Goal: Task Accomplishment & Management: Complete application form

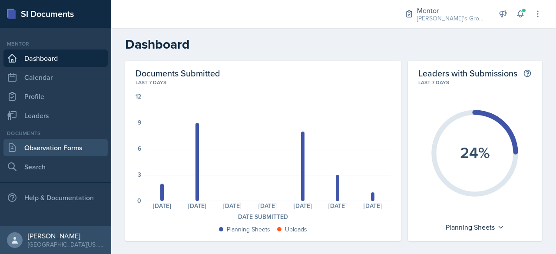
click at [50, 147] on link "Observation Forms" at bounding box center [55, 147] width 104 height 17
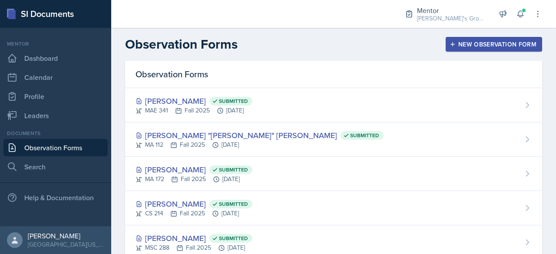
click at [473, 46] on div "New Observation Form" at bounding box center [493, 44] width 85 height 7
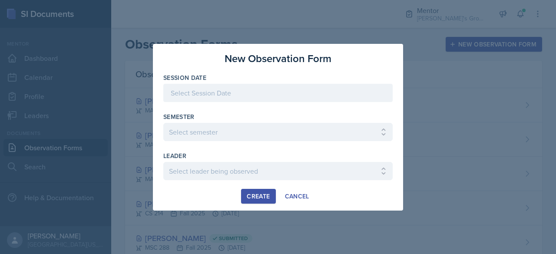
click at [301, 98] on div at bounding box center [277, 93] width 229 height 18
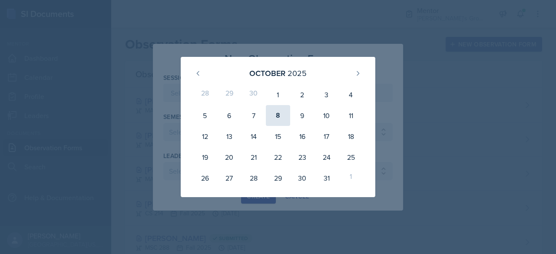
click at [285, 107] on div "8" at bounding box center [278, 115] width 24 height 21
type input "[DATE]"
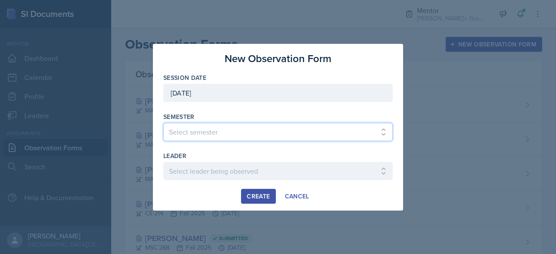
click at [253, 131] on select "Select semester All Fall 2021 Spring 2022 Fall 2022 Fall 2023 Spring 2023 Sprin…" at bounding box center [277, 132] width 229 height 18
select select "19fb88f7-c89b-4031-b5a0-458fd49807a1"
click at [163, 123] on select "Select semester All Fall 2021 Spring 2022 Fall 2022 Fall 2023 Spring 2023 Sprin…" at bounding box center [277, 132] width 229 height 18
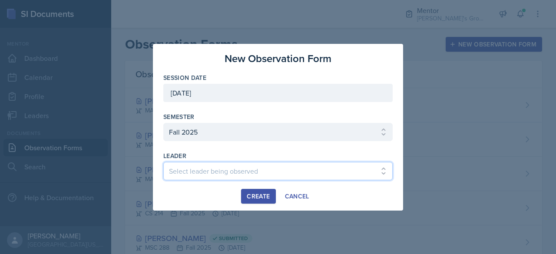
click at [236, 167] on select "Select leader being observed [PERSON_NAME] / [PERSON_NAME]/[DATE] / [PERSON_NAM…" at bounding box center [277, 171] width 229 height 18
select select "1b73120e-3c8f-4223-b7f5-697ff1adcee7"
click at [163, 162] on select "Select leader being observed [PERSON_NAME] / [PERSON_NAME]/[DATE] / [PERSON_NAM…" at bounding box center [277, 171] width 229 height 18
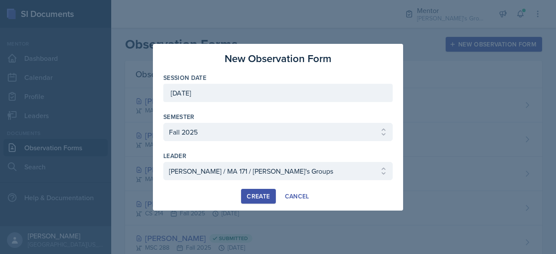
click at [250, 194] on div "Create" at bounding box center [258, 196] width 23 height 7
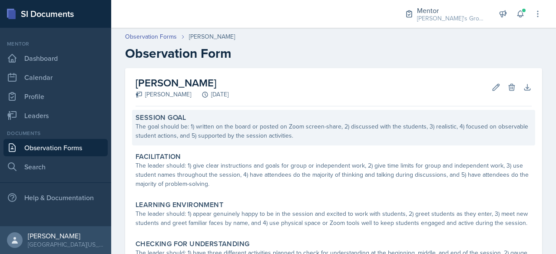
click at [228, 117] on div "Session Goal" at bounding box center [334, 117] width 396 height 9
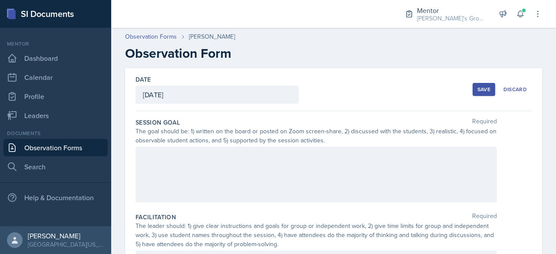
click at [222, 167] on div at bounding box center [316, 175] width 361 height 56
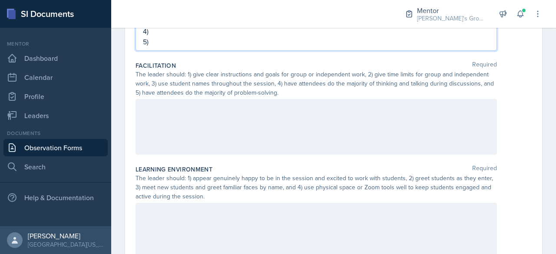
click at [297, 140] on div at bounding box center [316, 127] width 361 height 56
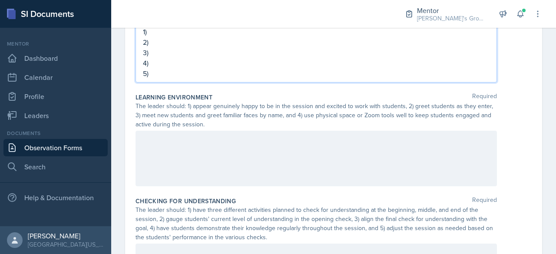
click at [297, 140] on p at bounding box center [316, 140] width 347 height 10
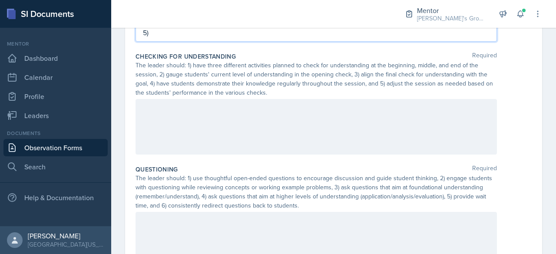
click at [335, 134] on div at bounding box center [316, 127] width 361 height 56
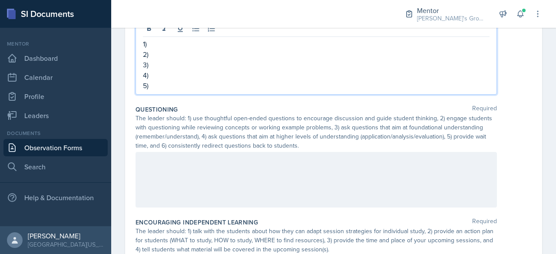
click at [333, 152] on div at bounding box center [316, 180] width 361 height 56
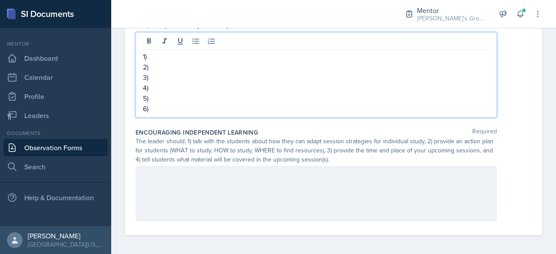
click at [285, 179] on div at bounding box center [316, 194] width 361 height 56
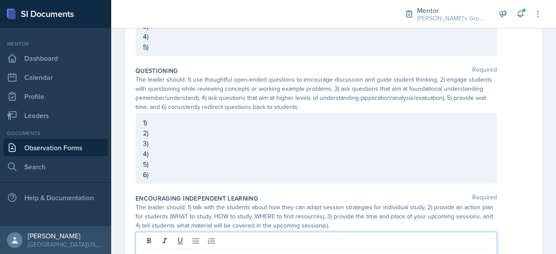
click at [240, 139] on p "3)" at bounding box center [316, 143] width 347 height 10
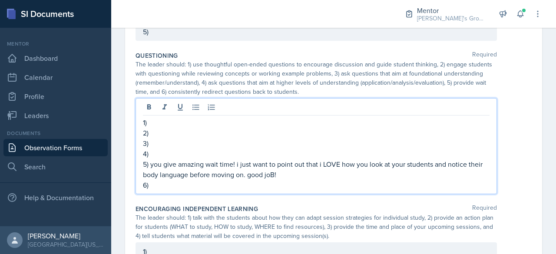
click at [315, 172] on p "5) you give amazing wait time! i just want to point out that i LOVE how you loo…" at bounding box center [316, 169] width 347 height 21
click at [204, 184] on p "6)" at bounding box center [316, 185] width 347 height 10
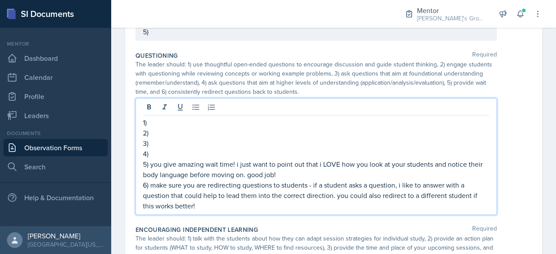
click at [267, 128] on p "2)" at bounding box center [316, 133] width 347 height 10
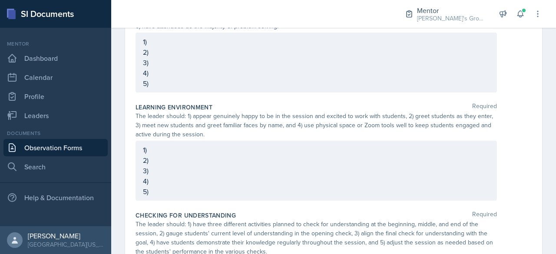
scroll to position [223, 0]
click at [272, 136] on div "The leader should: 1) appear genuinely happy to be in the session and excited t…" at bounding box center [316, 124] width 361 height 27
click at [241, 146] on div "1) 2) 3) 4) 5)" at bounding box center [316, 170] width 361 height 60
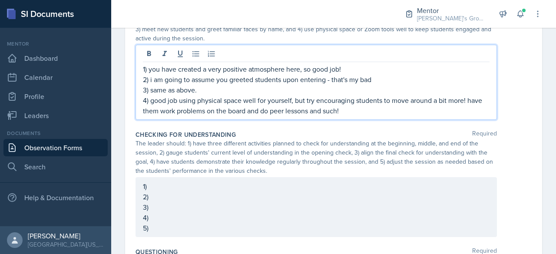
scroll to position [341, 0]
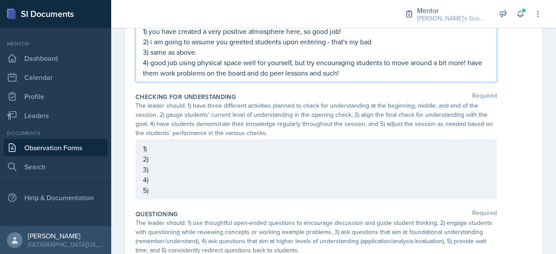
click at [364, 154] on p "1)" at bounding box center [316, 148] width 347 height 10
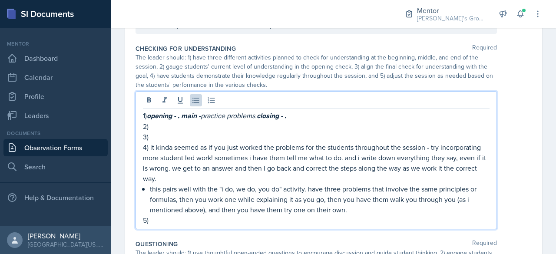
scroll to position [391, 0]
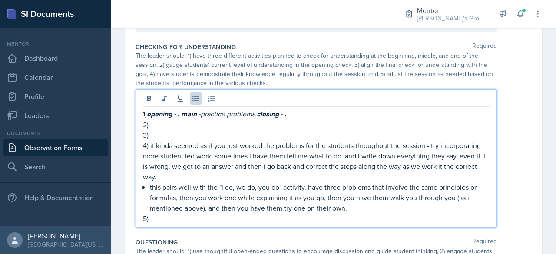
click at [283, 215] on p "5)" at bounding box center [316, 218] width 347 height 10
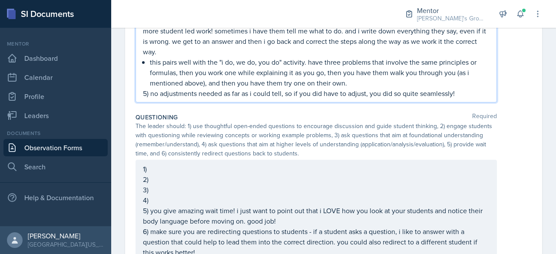
scroll to position [541, 0]
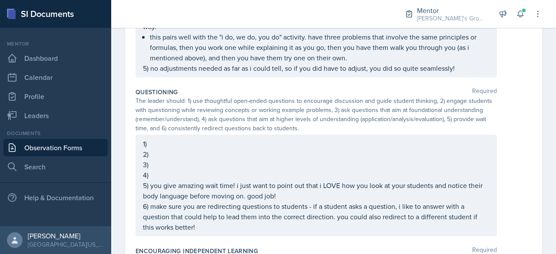
click at [240, 136] on div "1) 2) 3) 4) 5) you give amazing wait time! i just want to point out that i LOVE…" at bounding box center [316, 186] width 361 height 102
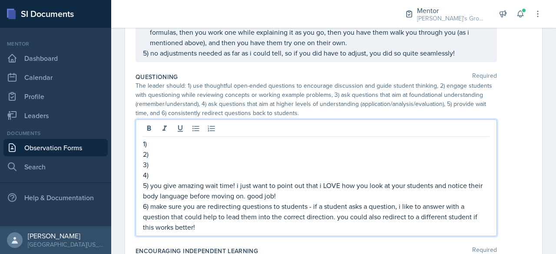
click at [245, 140] on p "1)" at bounding box center [316, 144] width 347 height 10
click at [237, 152] on p "2)" at bounding box center [316, 154] width 347 height 10
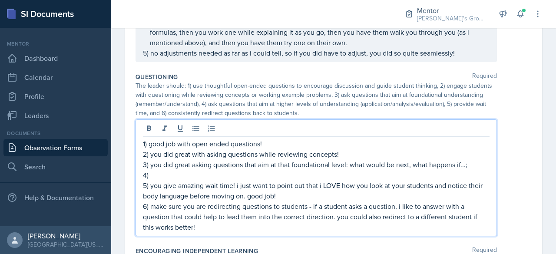
click at [408, 167] on p "3) you did great asking questions that aim at that foundational level: what wou…" at bounding box center [316, 164] width 347 height 10
click at [478, 166] on p "3) you did great asking questions that aim at that foundational level: what wou…" at bounding box center [316, 164] width 347 height 10
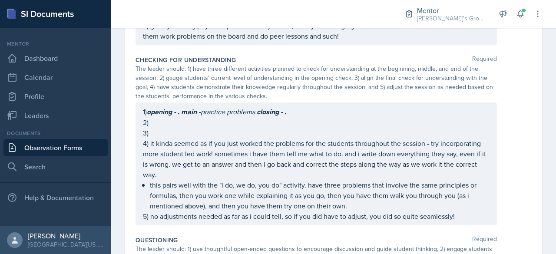
scroll to position [393, 0]
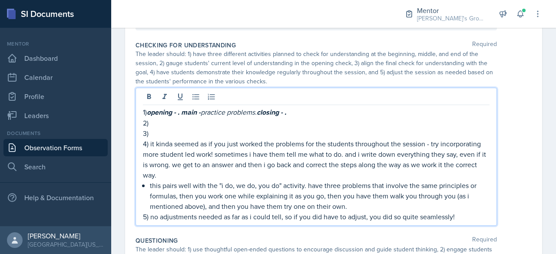
click at [288, 119] on p "2)" at bounding box center [316, 123] width 347 height 10
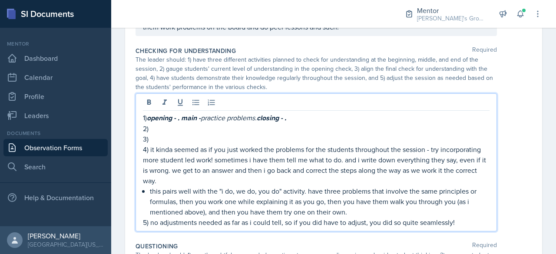
scroll to position [388, 0]
click at [277, 141] on p "3)" at bounding box center [316, 138] width 347 height 10
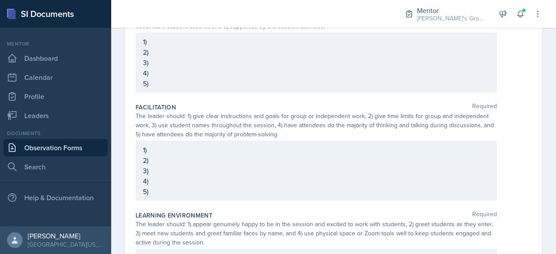
scroll to position [0, 0]
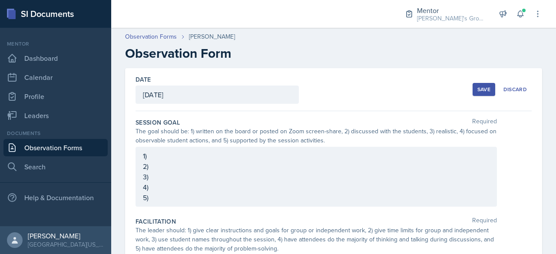
click at [477, 88] on div "Save" at bounding box center [483, 89] width 13 height 7
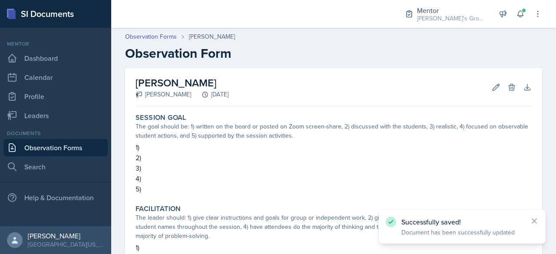
click at [85, 143] on link "Observation Forms" at bounding box center [55, 147] width 104 height 17
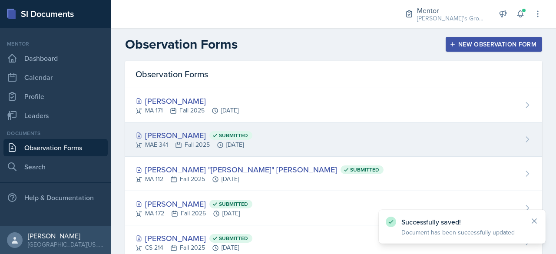
click at [179, 144] on icon at bounding box center [178, 144] width 5 height 5
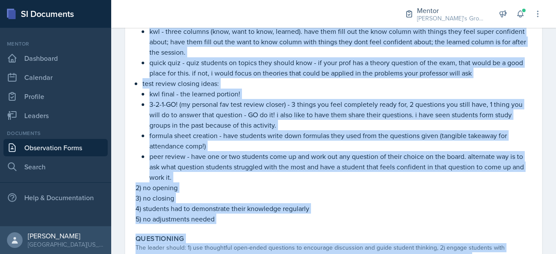
scroll to position [653, 0]
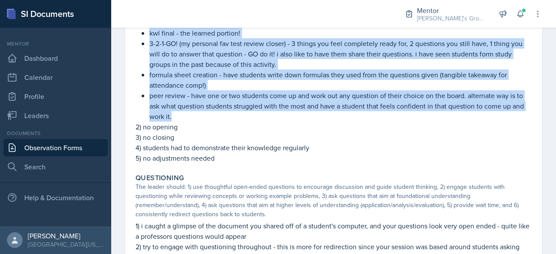
drag, startPoint x: 140, startPoint y: 43, endPoint x: 253, endPoint y: 129, distance: 141.9
click at [253, 129] on div "1) even test reviews need activites! test review opener ideas: brain dump - giv…" at bounding box center [334, 33] width 396 height 261
copy div "even test reviews need activites! test review opener ideas: brain dump - give s…"
click at [78, 147] on link "Observation Forms" at bounding box center [55, 147] width 104 height 17
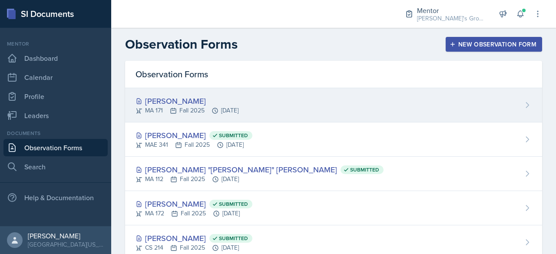
click at [187, 105] on div "[PERSON_NAME]" at bounding box center [187, 101] width 103 height 12
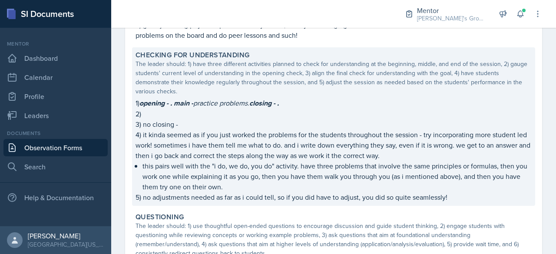
click at [301, 95] on div "The leader should: 1) have three different activities planned to check for unde…" at bounding box center [334, 78] width 396 height 36
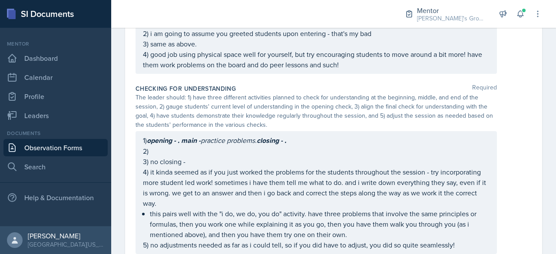
click at [301, 133] on div "1) opening - . main - practice problems. closing - . 2) 3) no closing - 4) it k…" at bounding box center [316, 192] width 361 height 123
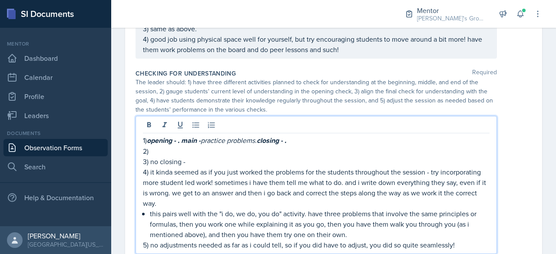
click at [298, 143] on p "1) opening - . main - practice problems. closing - ." at bounding box center [316, 140] width 347 height 11
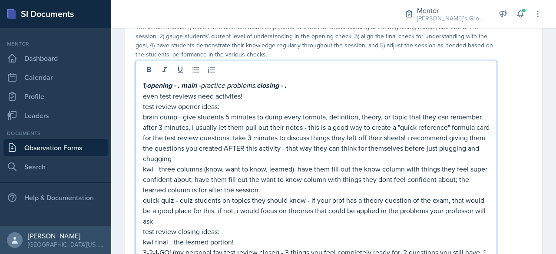
scroll to position [418, 0]
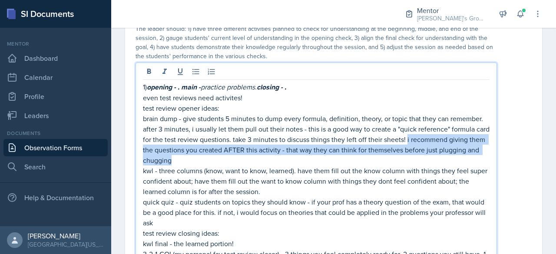
drag, startPoint x: 421, startPoint y: 139, endPoint x: 428, endPoint y: 160, distance: 23.1
click at [428, 160] on p "brain dump - give students 5 minutes to dump every formula, definition, theory,…" at bounding box center [316, 139] width 347 height 52
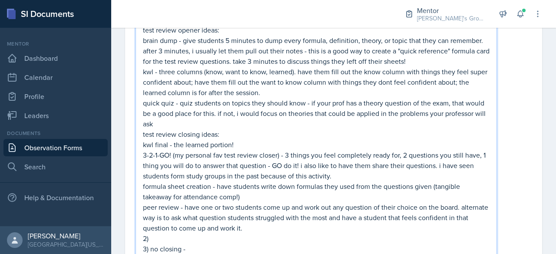
scroll to position [497, 0]
click at [314, 195] on p "formula sheet creation - have students write down formulas they used from the q…" at bounding box center [316, 190] width 347 height 21
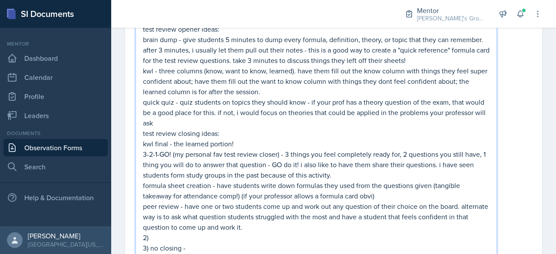
click at [222, 232] on p "2)" at bounding box center [316, 237] width 347 height 10
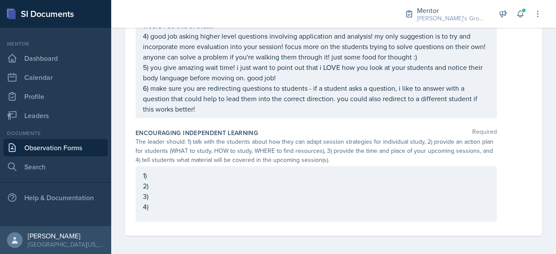
click at [269, 178] on p "1)" at bounding box center [316, 175] width 347 height 10
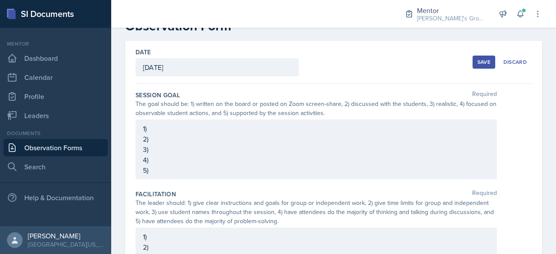
scroll to position [0, 0]
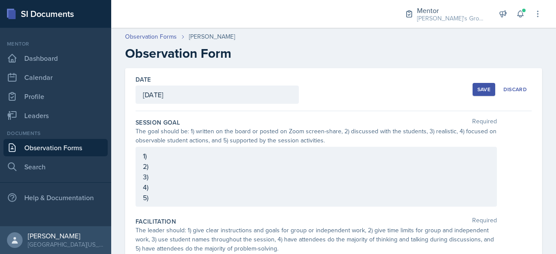
click at [167, 163] on div "1) 2) 3) 4) 5)" at bounding box center [316, 177] width 361 height 60
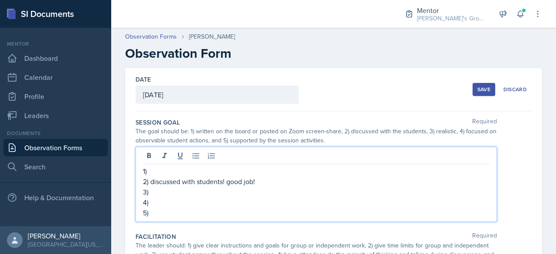
click at [171, 191] on p "3)" at bounding box center [316, 192] width 347 height 10
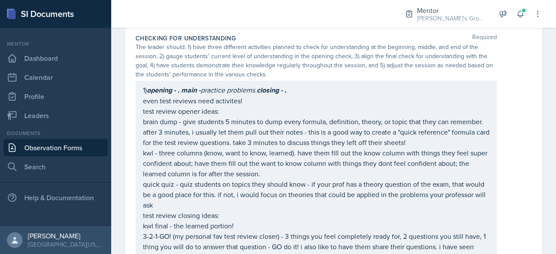
scroll to position [415, 0]
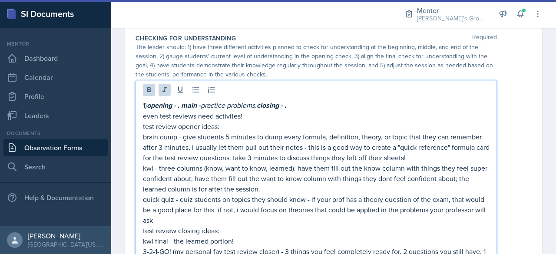
click at [181, 90] on div "1) opening - . main - practice problems. closing - . even test reviews need act…" at bounding box center [316, 259] width 361 height 357
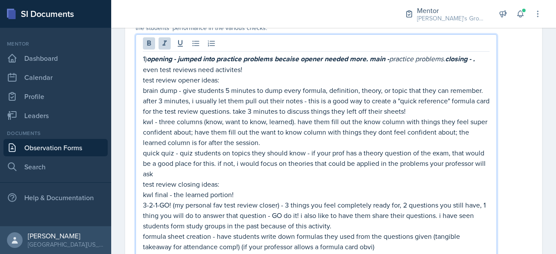
scroll to position [447, 0]
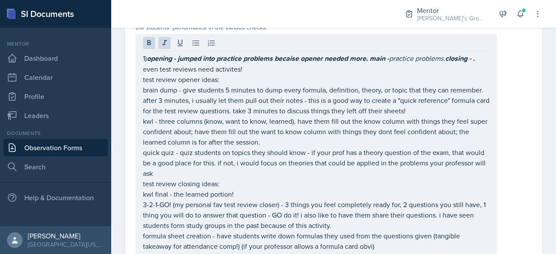
drag, startPoint x: 141, startPoint y: 69, endPoint x: 206, endPoint y: 133, distance: 91.2
click at [206, 133] on div "1) opening - jumped into practice problems becaise opener needed more. main - p…" at bounding box center [316, 212] width 361 height 357
drag, startPoint x: 142, startPoint y: 71, endPoint x: 151, endPoint y: 82, distance: 13.9
click at [151, 82] on div "1) opening - jumped into practice problems becaise opener needed more. main - p…" at bounding box center [316, 212] width 361 height 357
drag, startPoint x: 142, startPoint y: 69, endPoint x: 223, endPoint y: 146, distance: 112.5
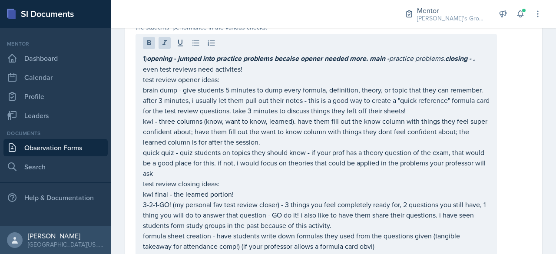
click at [223, 146] on div "1) opening - jumped into practice problems becaise opener needed more. main - p…" at bounding box center [316, 212] width 361 height 357
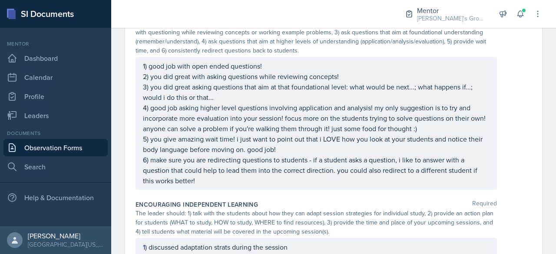
scroll to position [838, 0]
